Goal: Find specific page/section: Find specific page/section

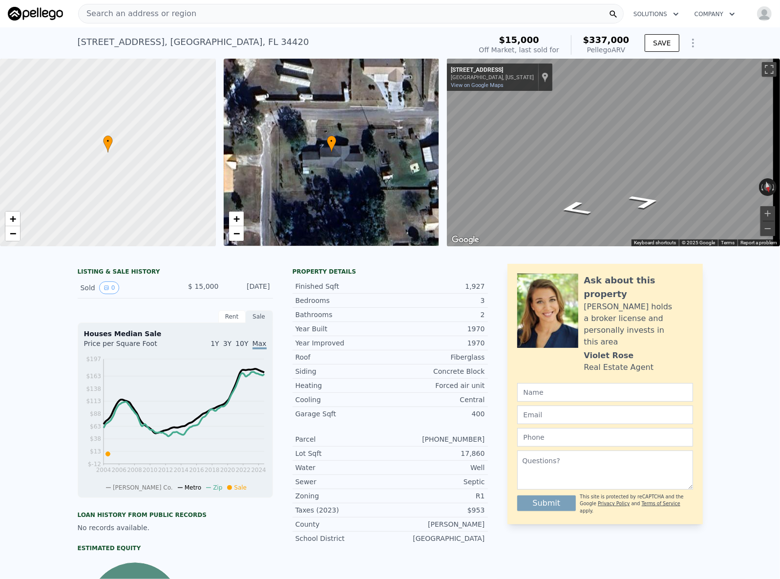
click at [141, 9] on span "Search an address or region" at bounding box center [138, 14] width 118 height 12
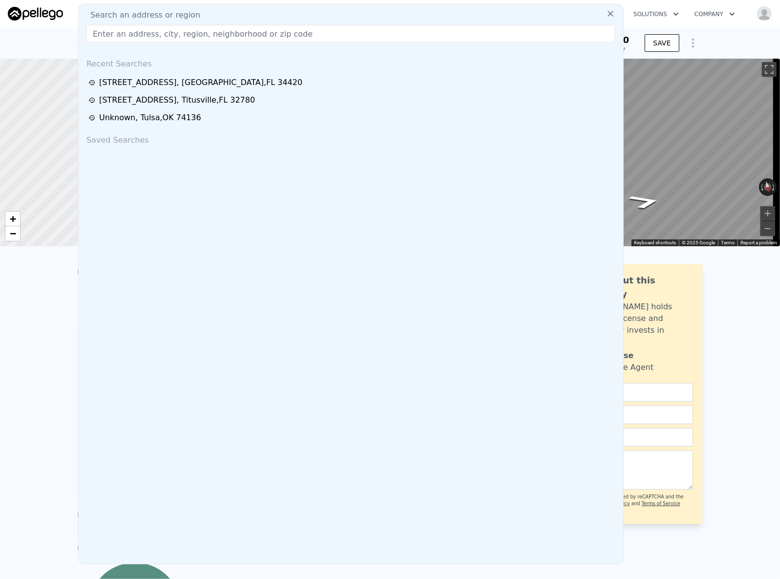
click at [135, 28] on input "text" at bounding box center [350, 34] width 529 height 18
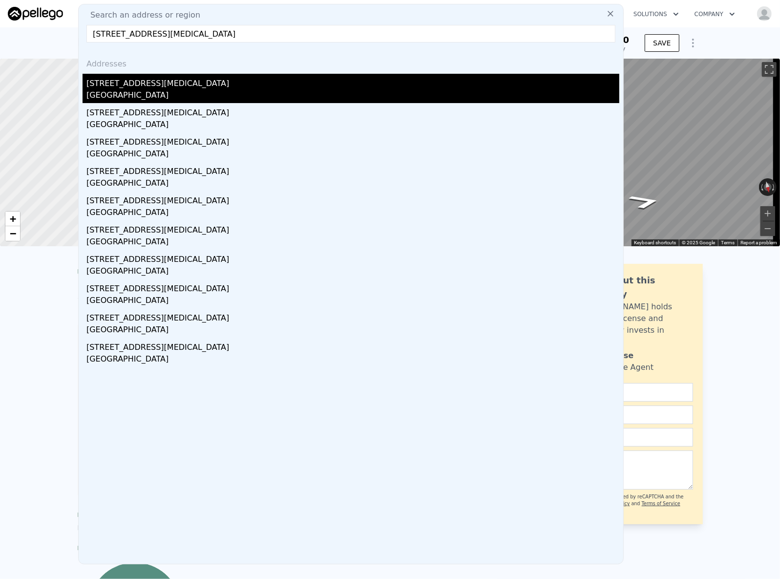
type input "[STREET_ADDRESS][MEDICAL_DATA]"
click at [194, 80] on div "[STREET_ADDRESS][MEDICAL_DATA]" at bounding box center [352, 82] width 533 height 16
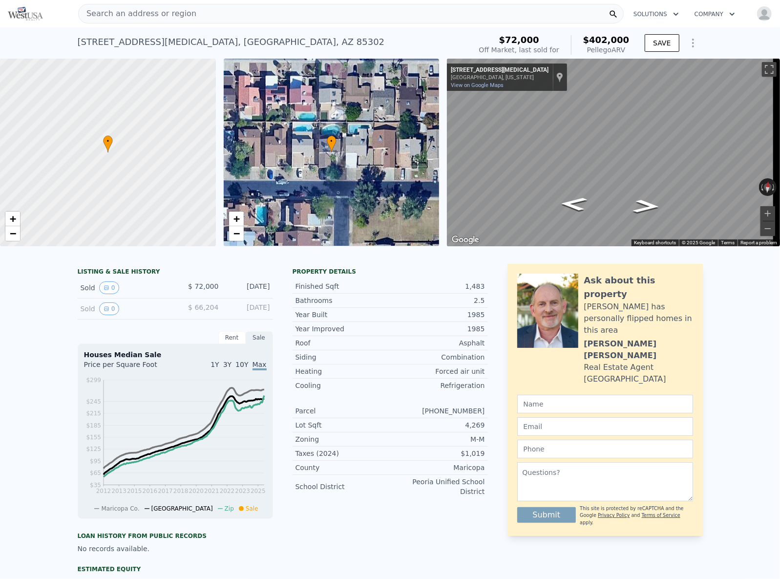
click at [169, 8] on span "Search an address or region" at bounding box center [138, 14] width 118 height 12
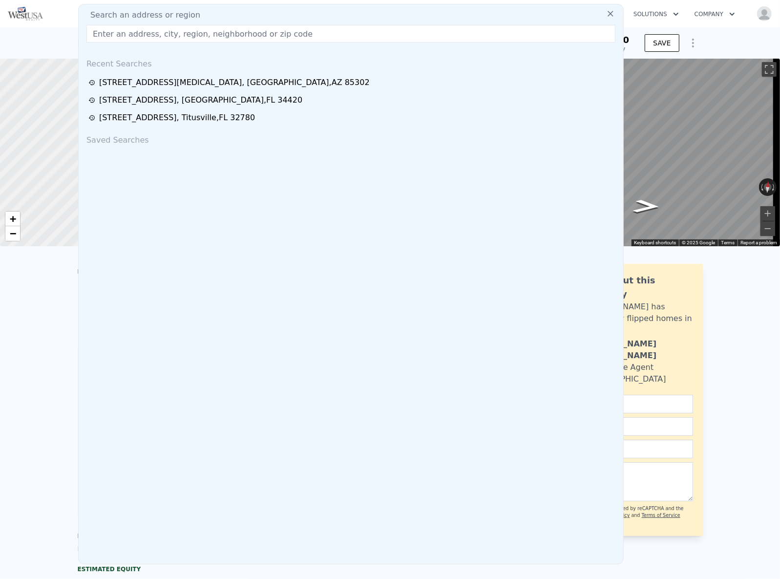
click at [169, 8] on div "Search an address or region Recent Searches [STREET_ADDRESS][GEOGRAPHIC_DATA][M…" at bounding box center [351, 284] width 546 height 560
click at [154, 29] on input "text" at bounding box center [350, 34] width 529 height 18
paste input "[STREET_ADDRESS]"
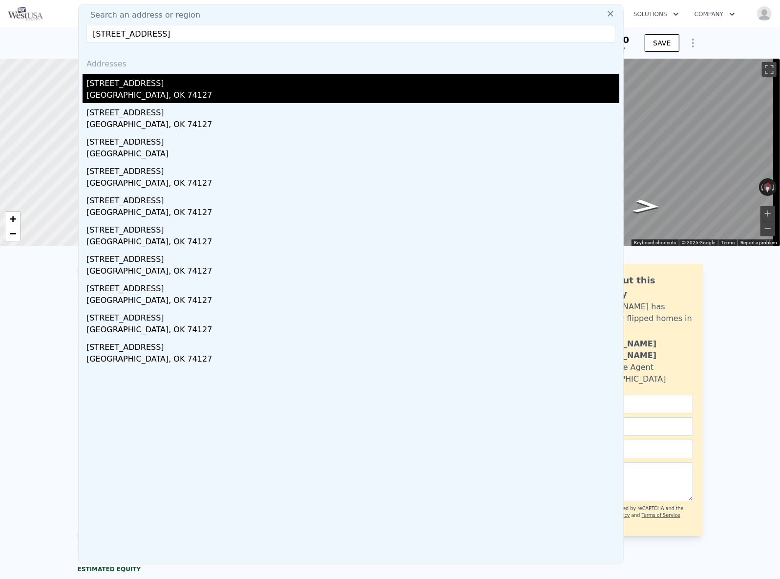
type input "[STREET_ADDRESS]"
click at [156, 81] on div "[STREET_ADDRESS]" at bounding box center [352, 82] width 533 height 16
